Goal: Information Seeking & Learning: Learn about a topic

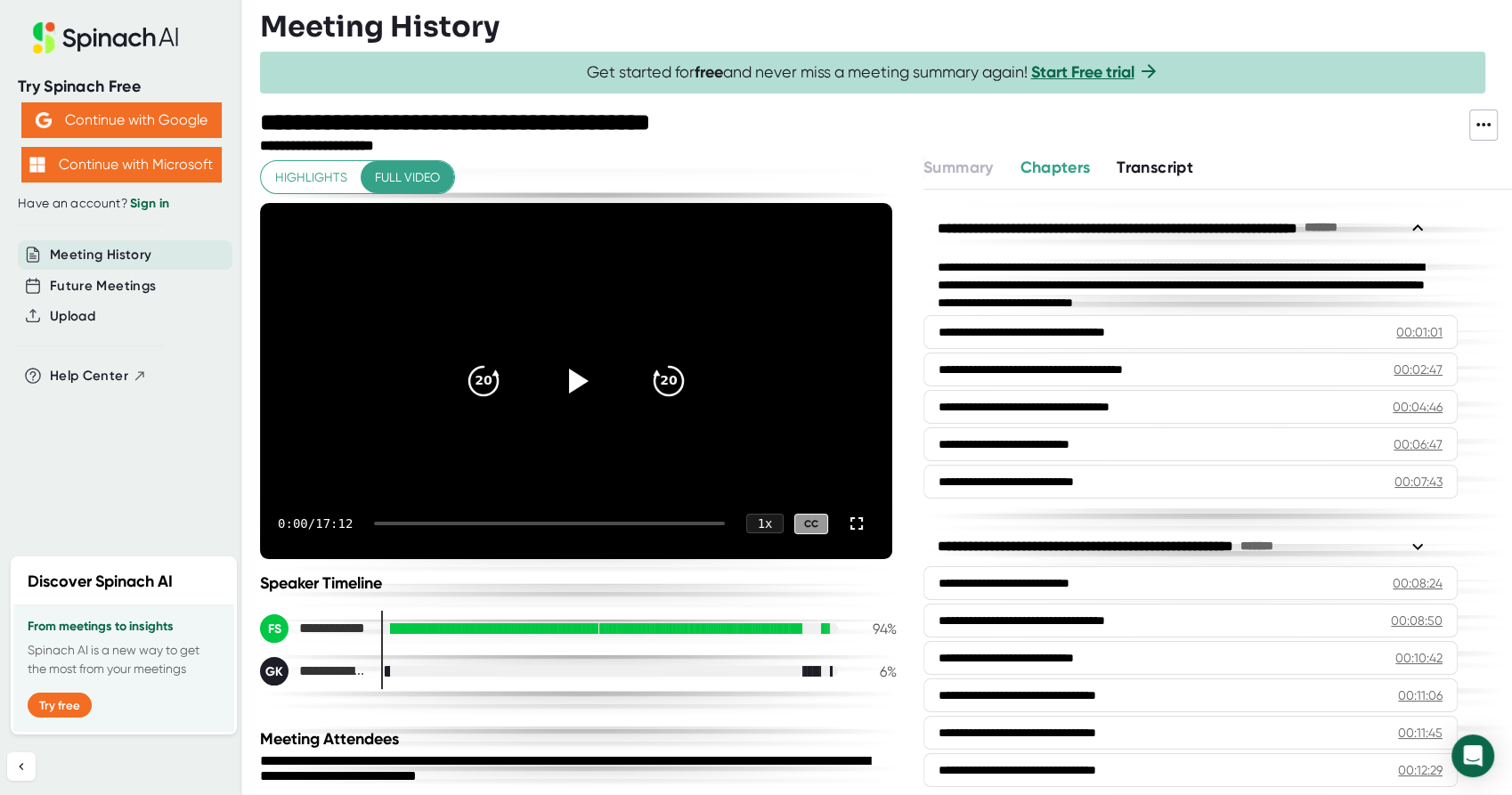
click at [1156, 164] on span "Transcript" at bounding box center [1155, 168] width 76 height 20
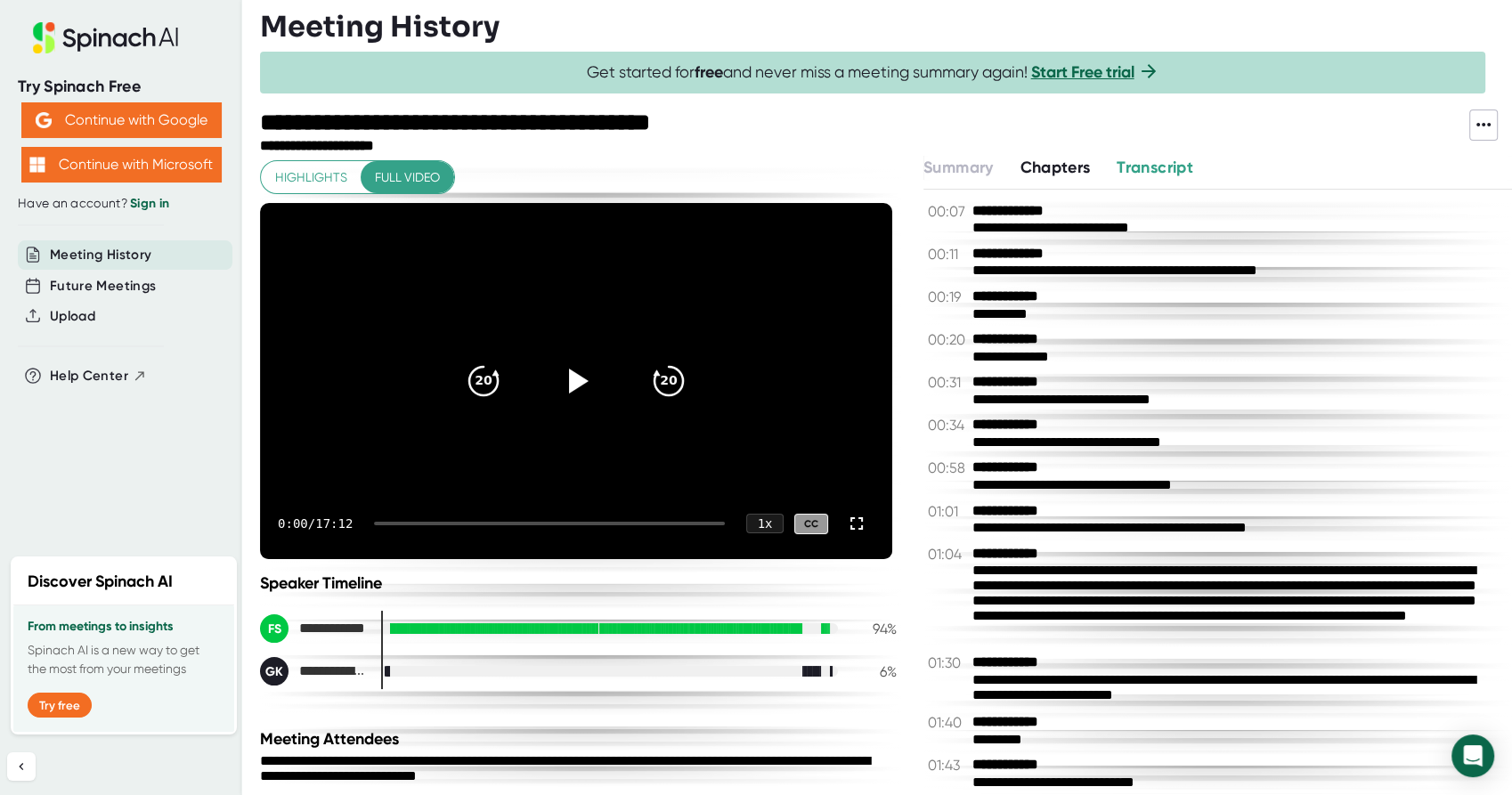
click at [1485, 125] on icon at bounding box center [1484, 125] width 22 height 22
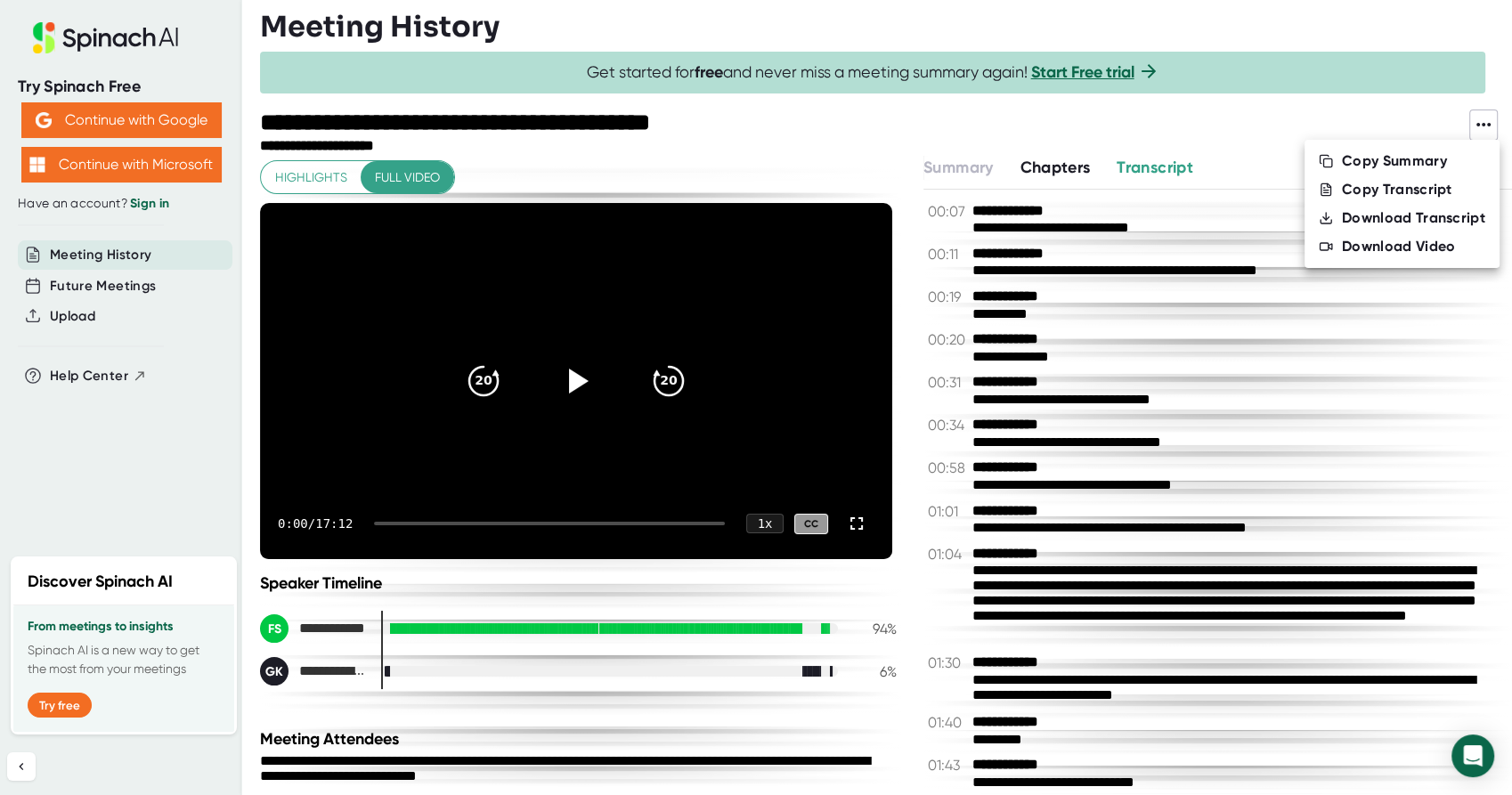
click at [1408, 190] on div "Copy Transcript" at bounding box center [1397, 190] width 110 height 18
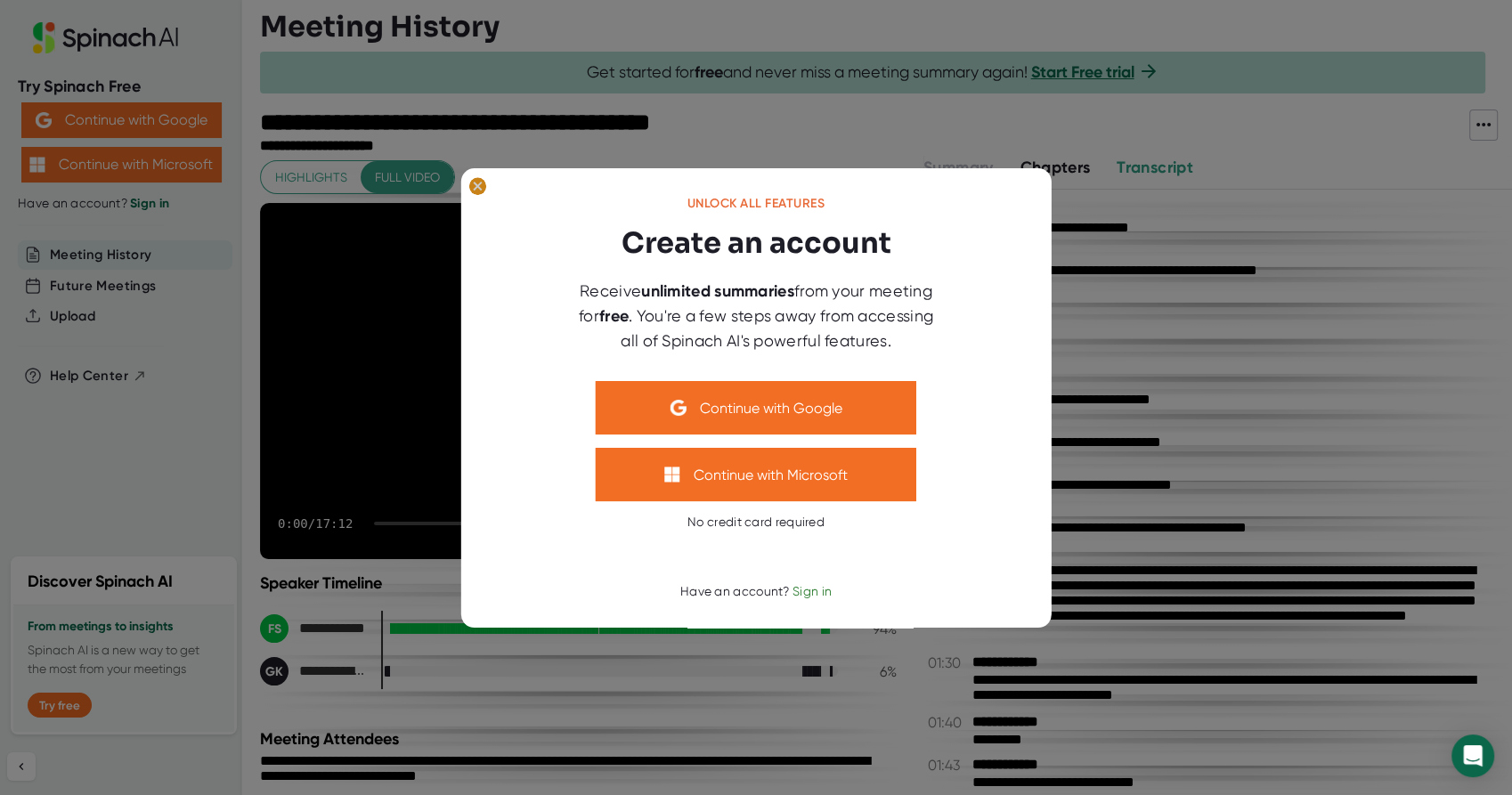
click at [476, 186] on icon at bounding box center [477, 186] width 8 height 8
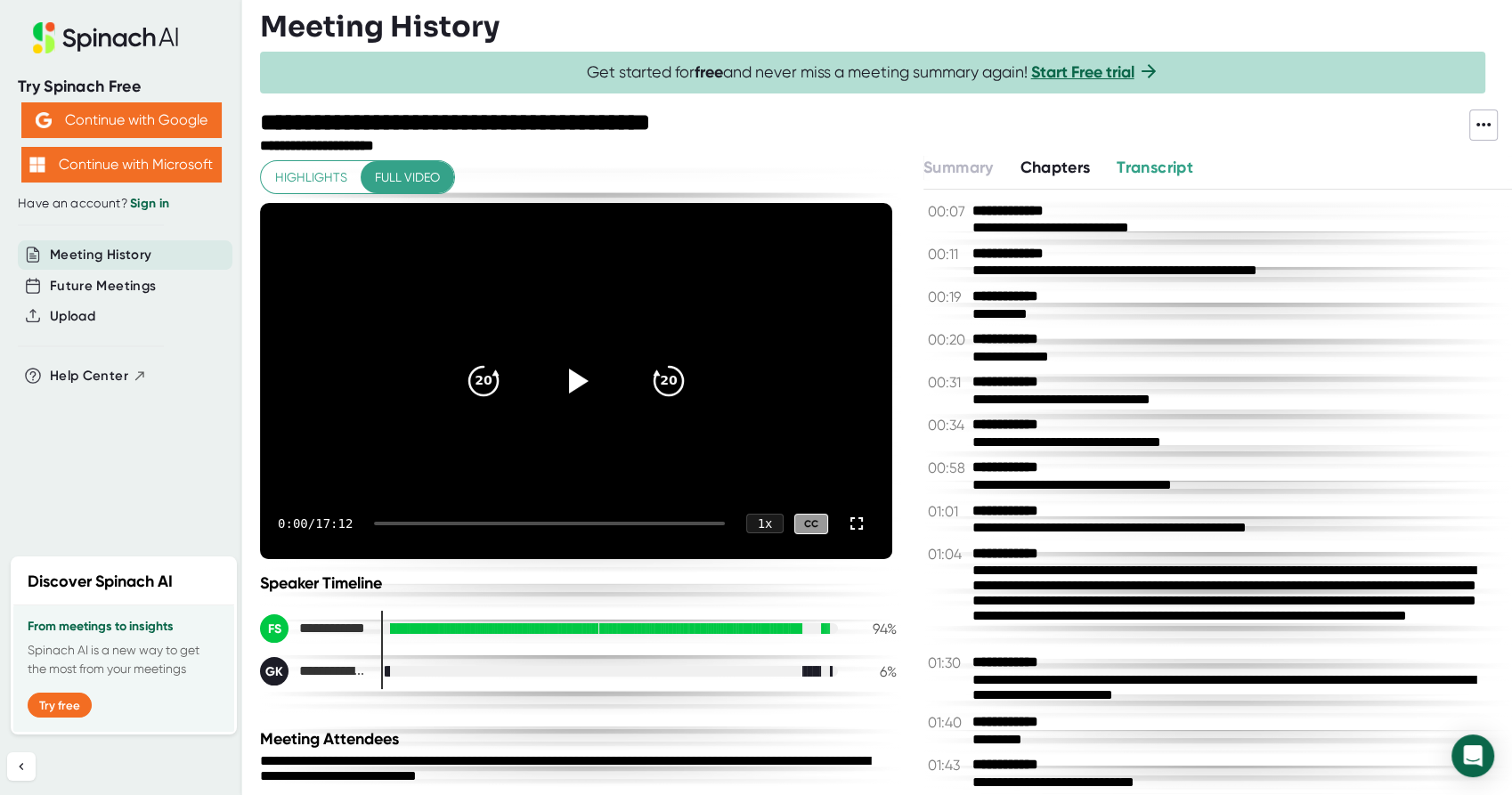
click at [1480, 128] on icon at bounding box center [1484, 125] width 22 height 22
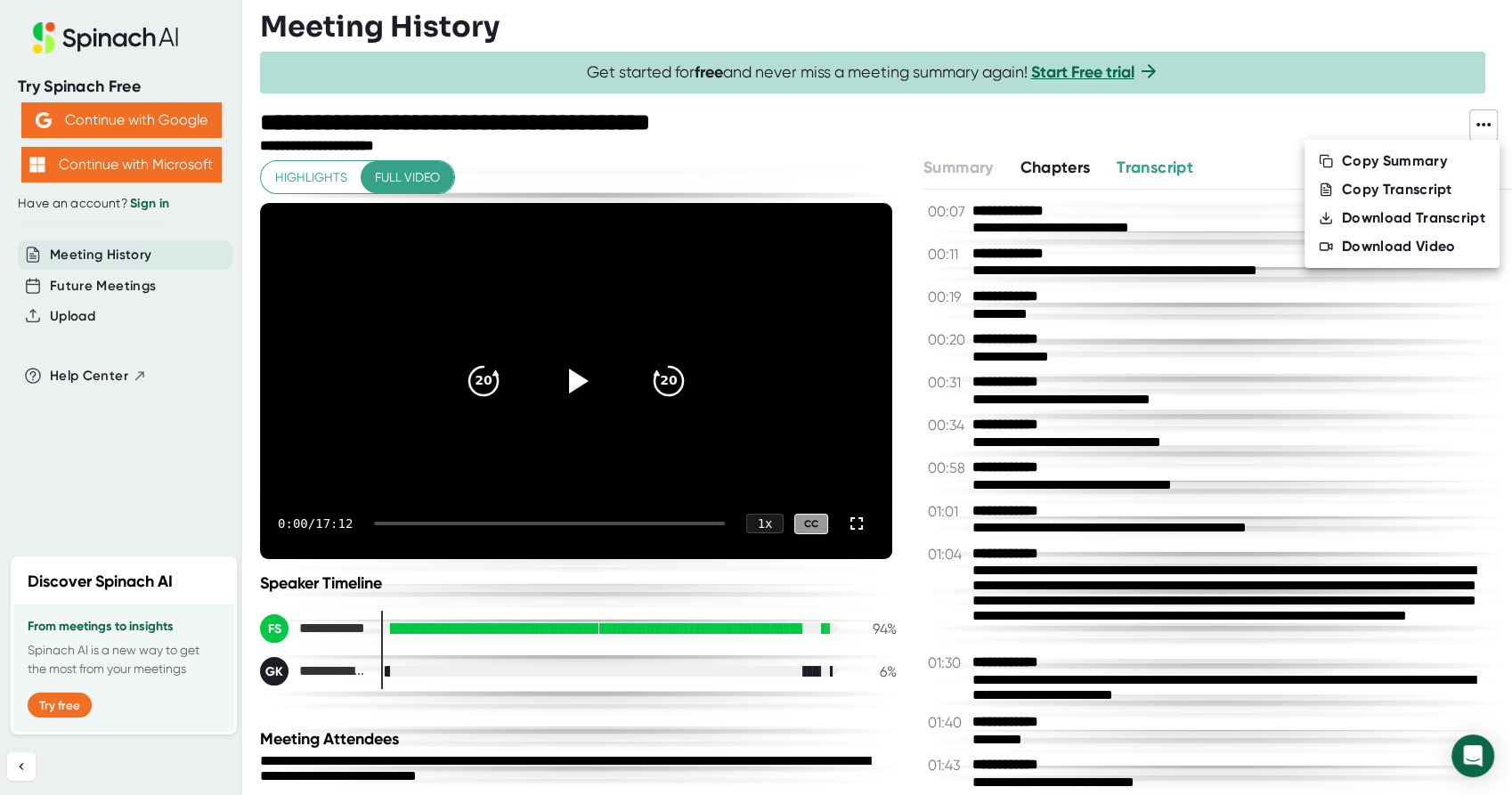
click at [1402, 221] on div "Download Transcript" at bounding box center [1414, 218] width 144 height 18
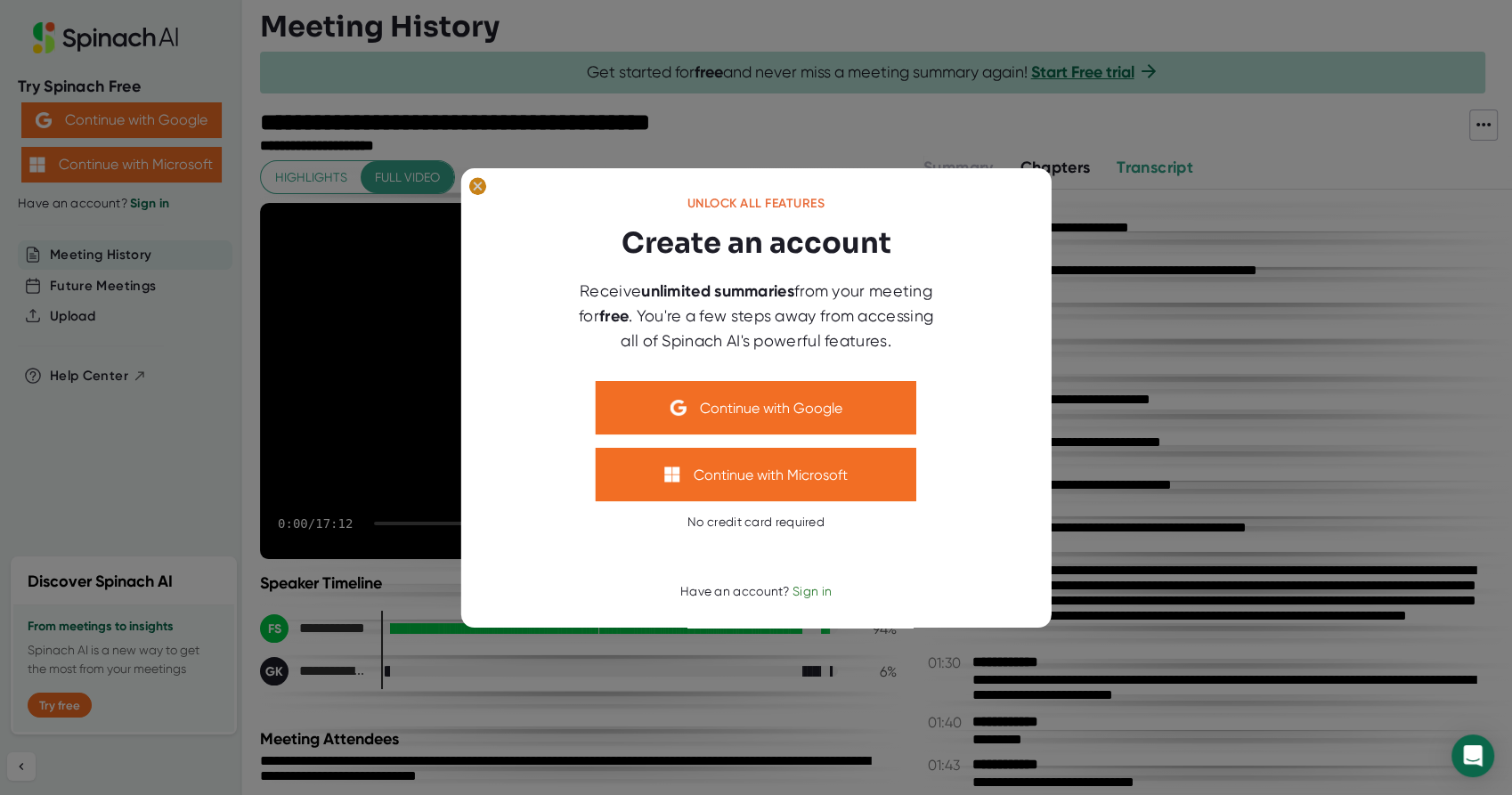
click at [471, 190] on ellipse at bounding box center [477, 187] width 17 height 18
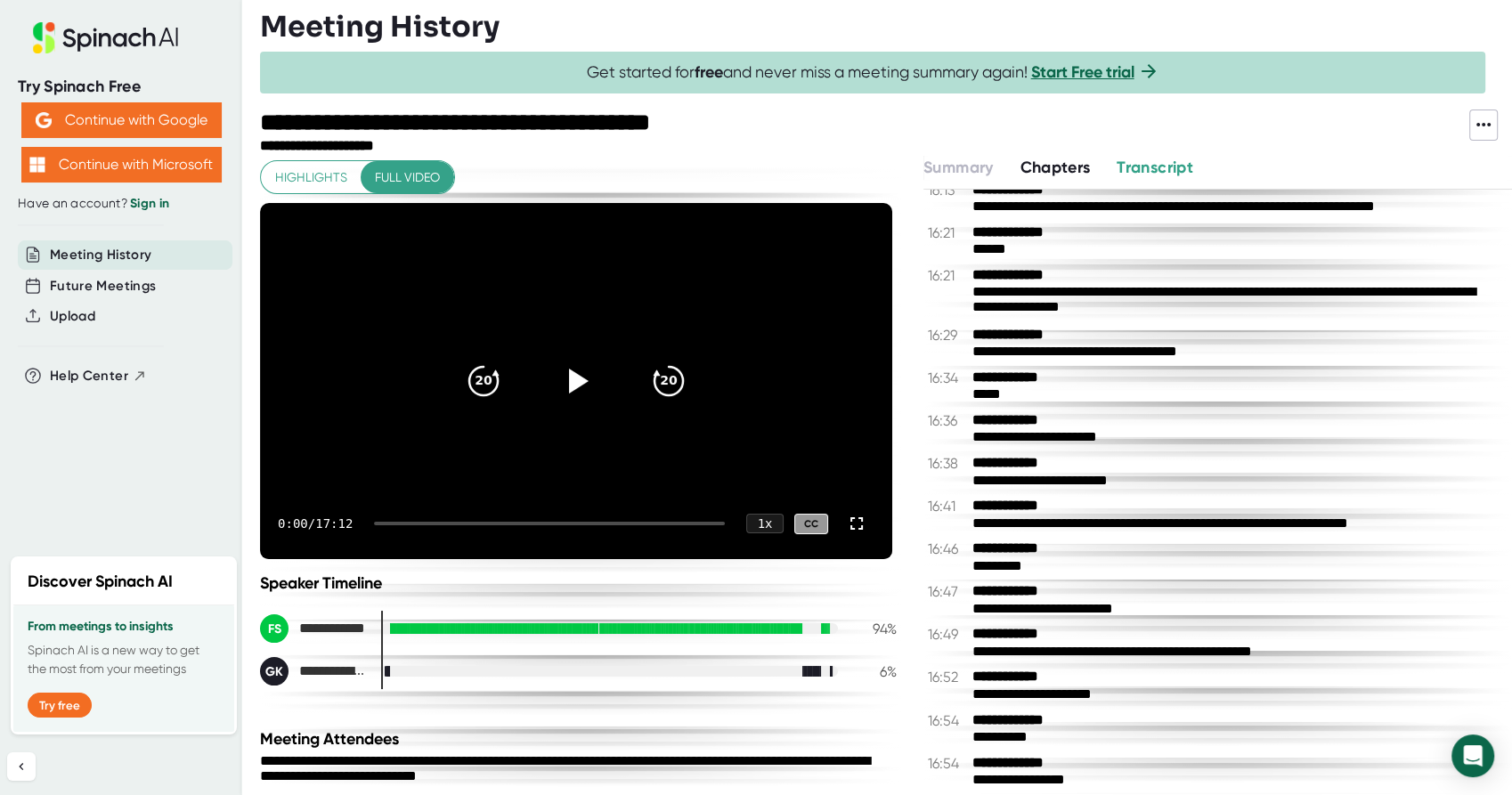
scroll to position [179, 0]
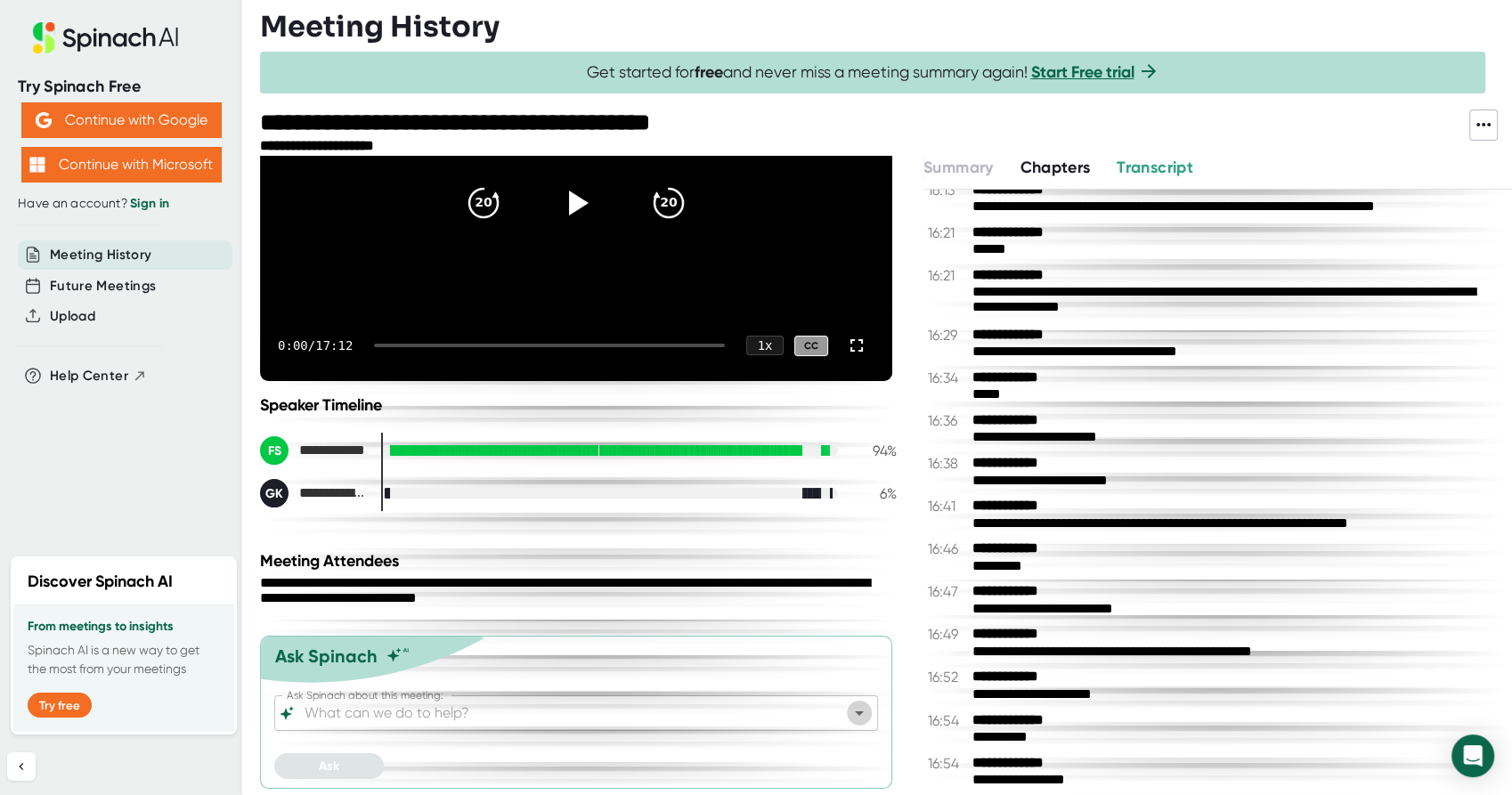
click at [854, 715] on icon "Open" at bounding box center [859, 714] width 22 height 22
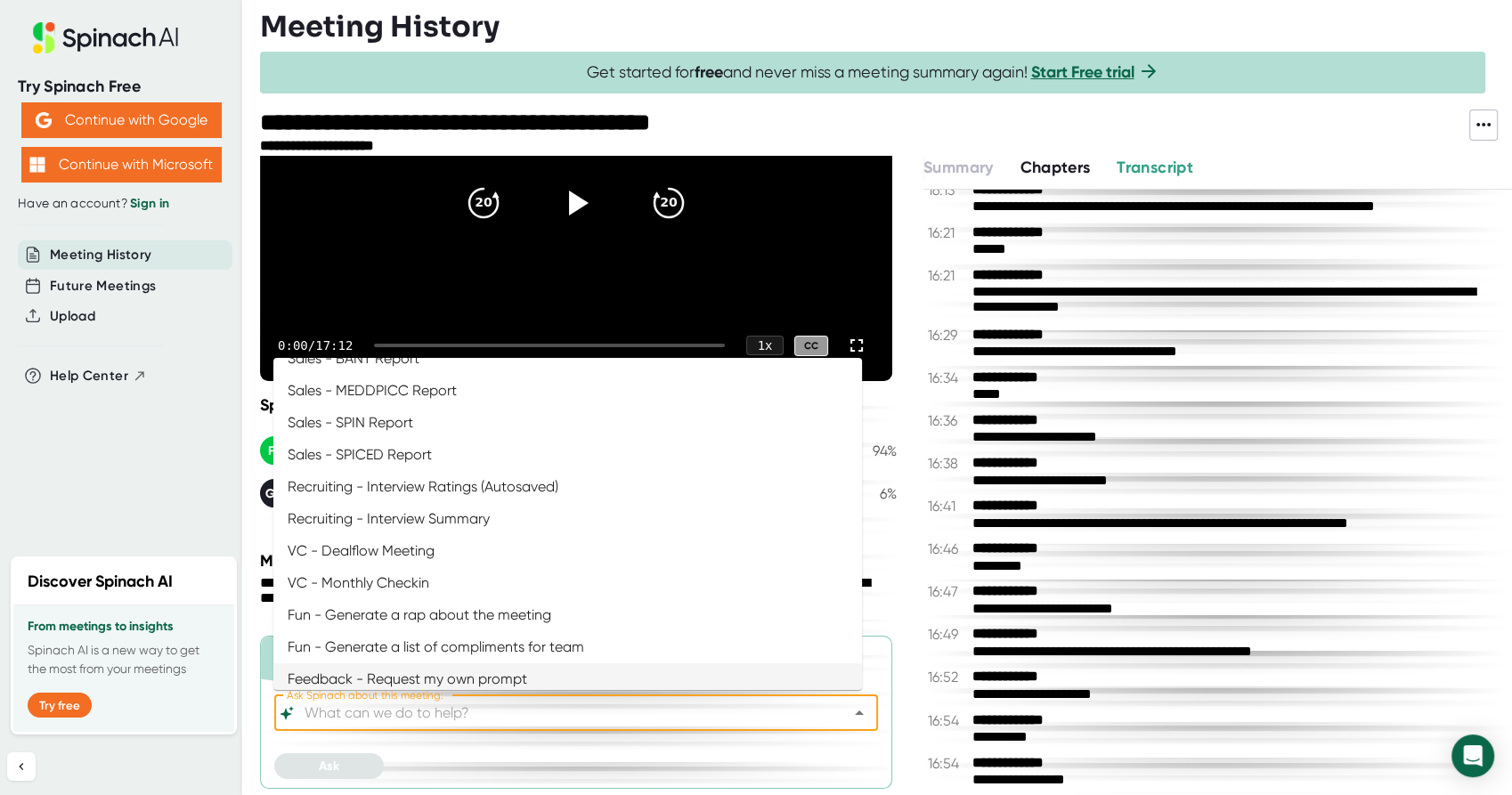
scroll to position [690, 0]
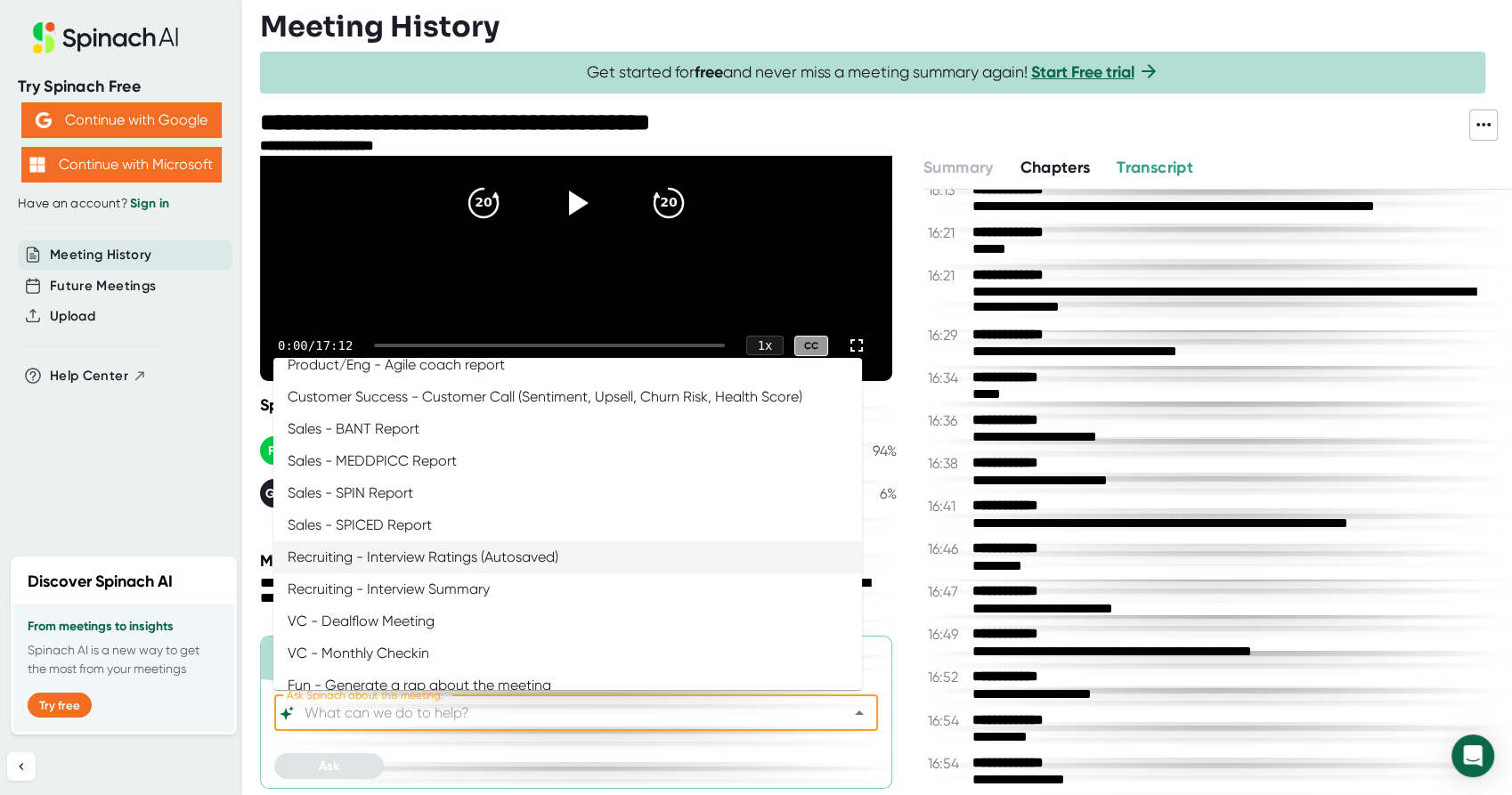
click at [501, 564] on li "Recruiting - Interview Ratings (Autosaved)" at bounding box center [567, 558] width 588 height 32
type input "Recruiting - Interview Ratings (Autosaved)"
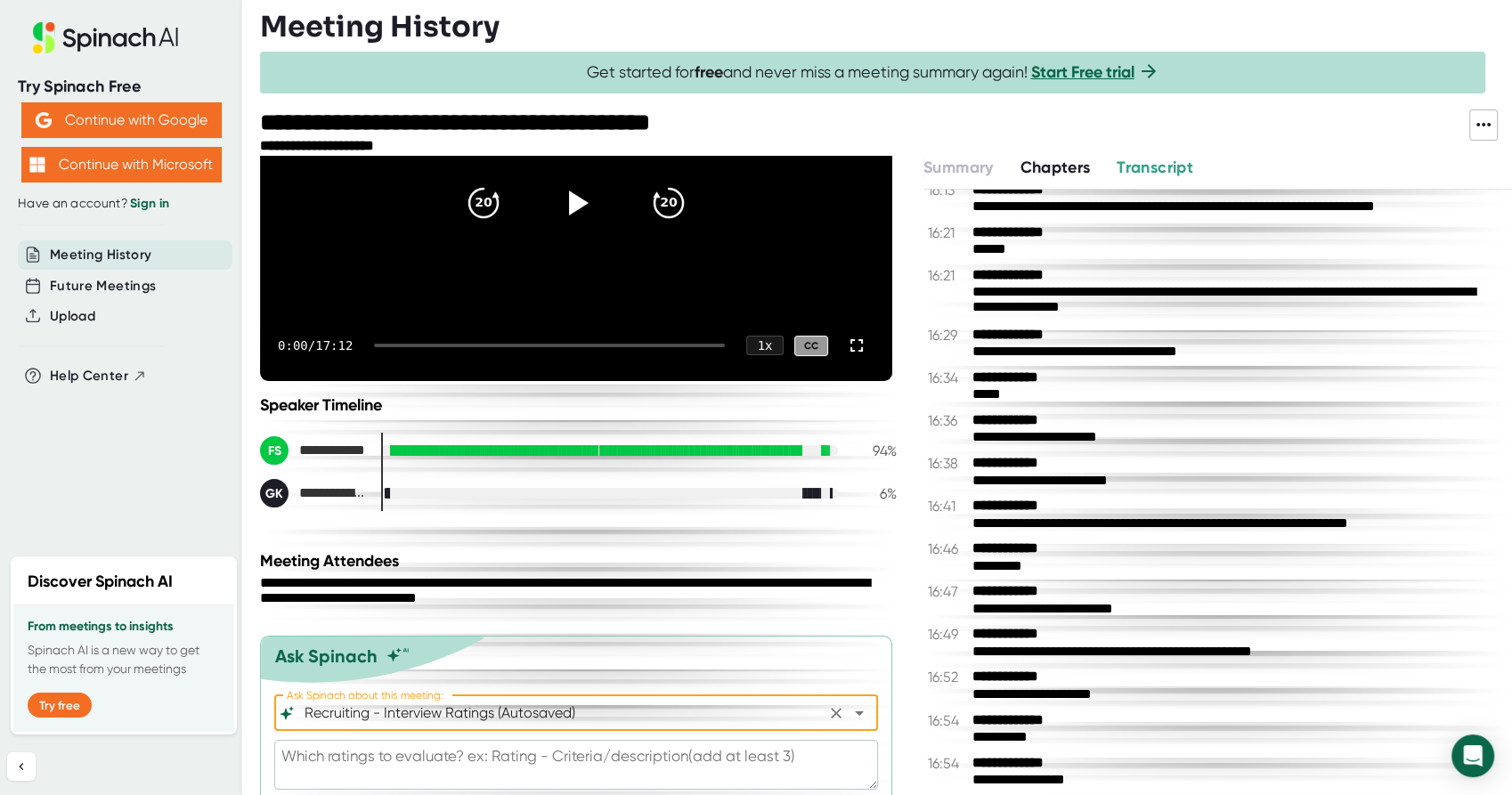
click at [848, 711] on icon "Open" at bounding box center [859, 714] width 22 height 22
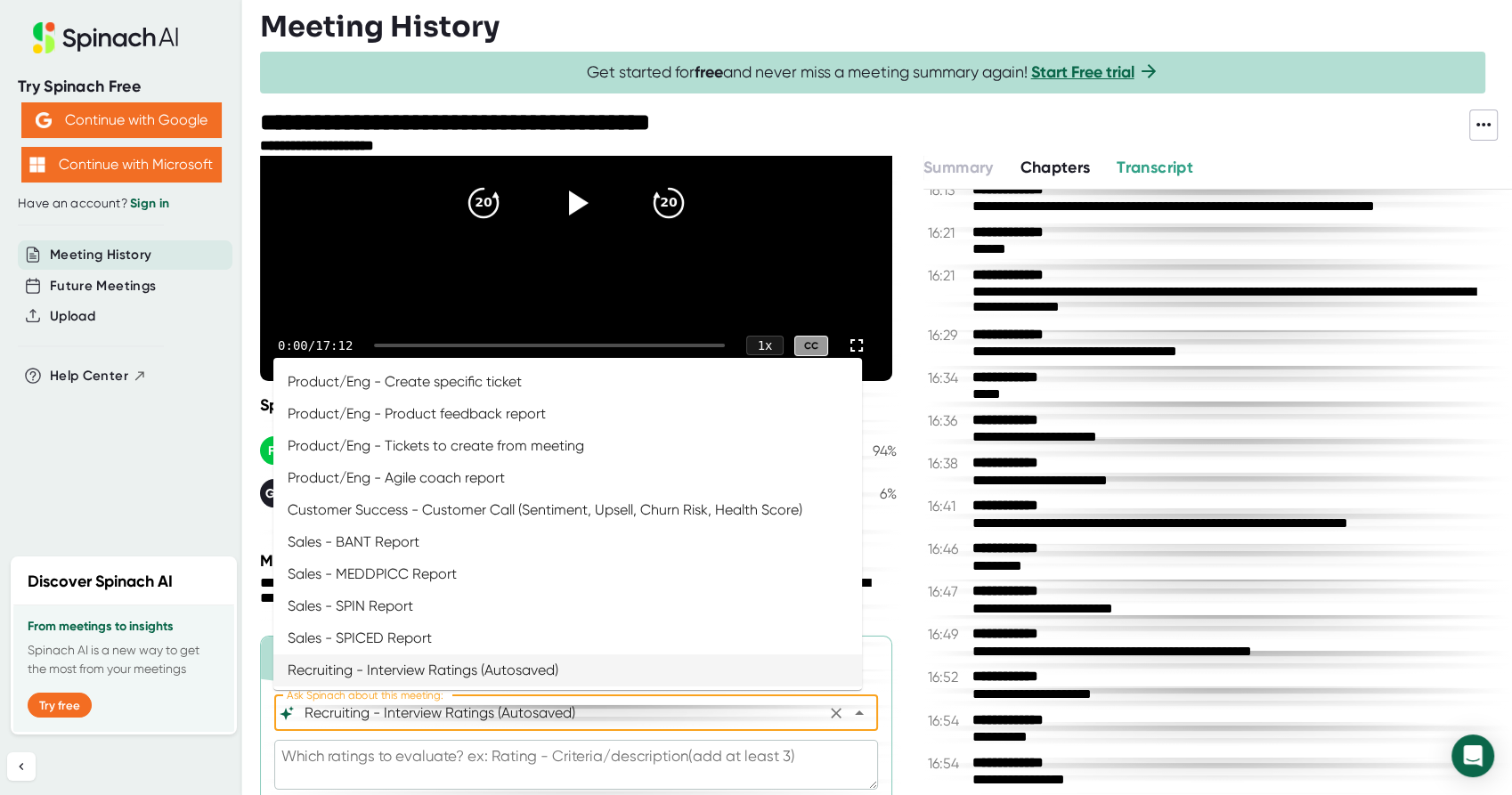
scroll to position [0, 0]
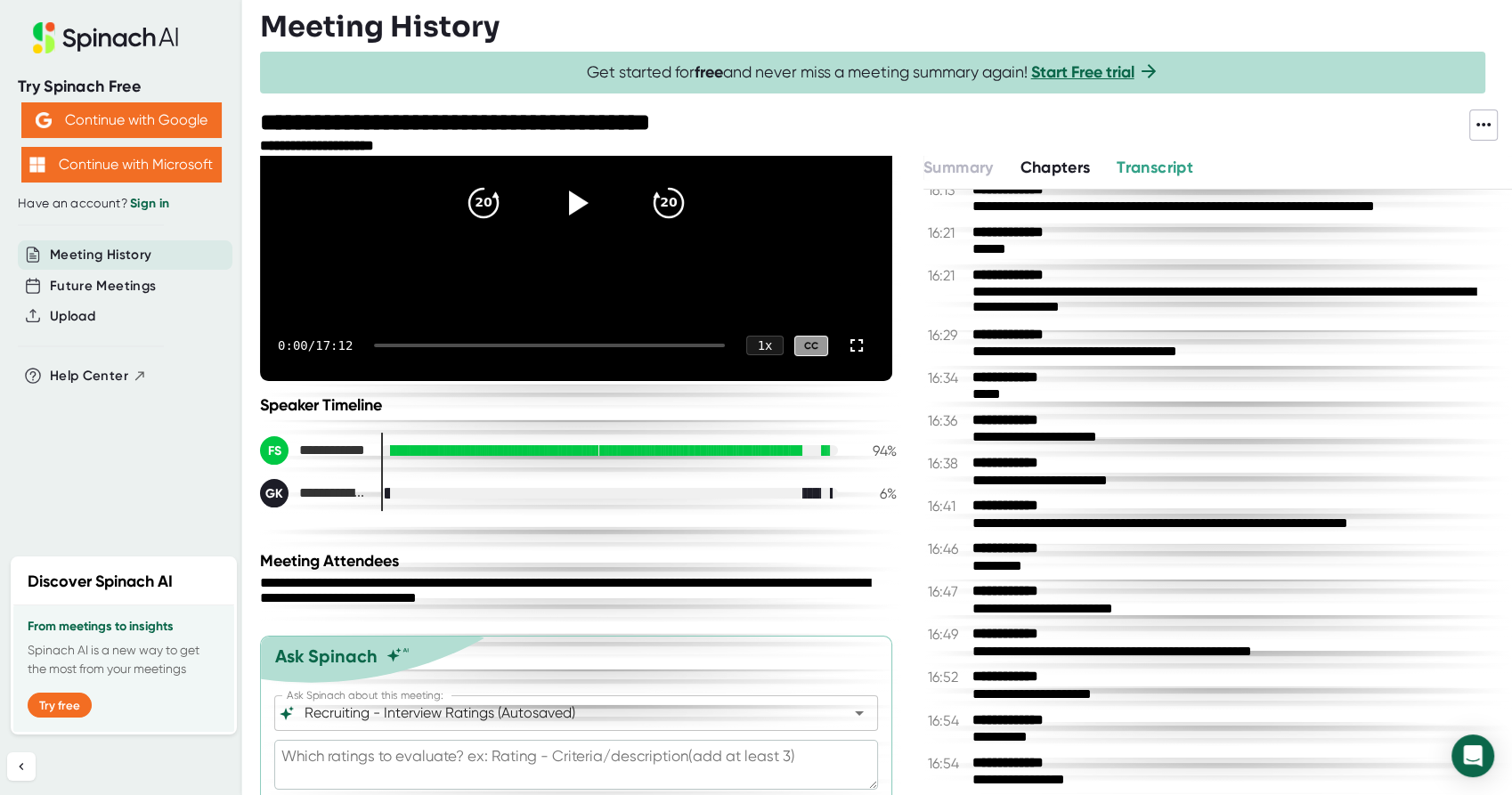
type textarea "x"
